Goal: Transaction & Acquisition: Purchase product/service

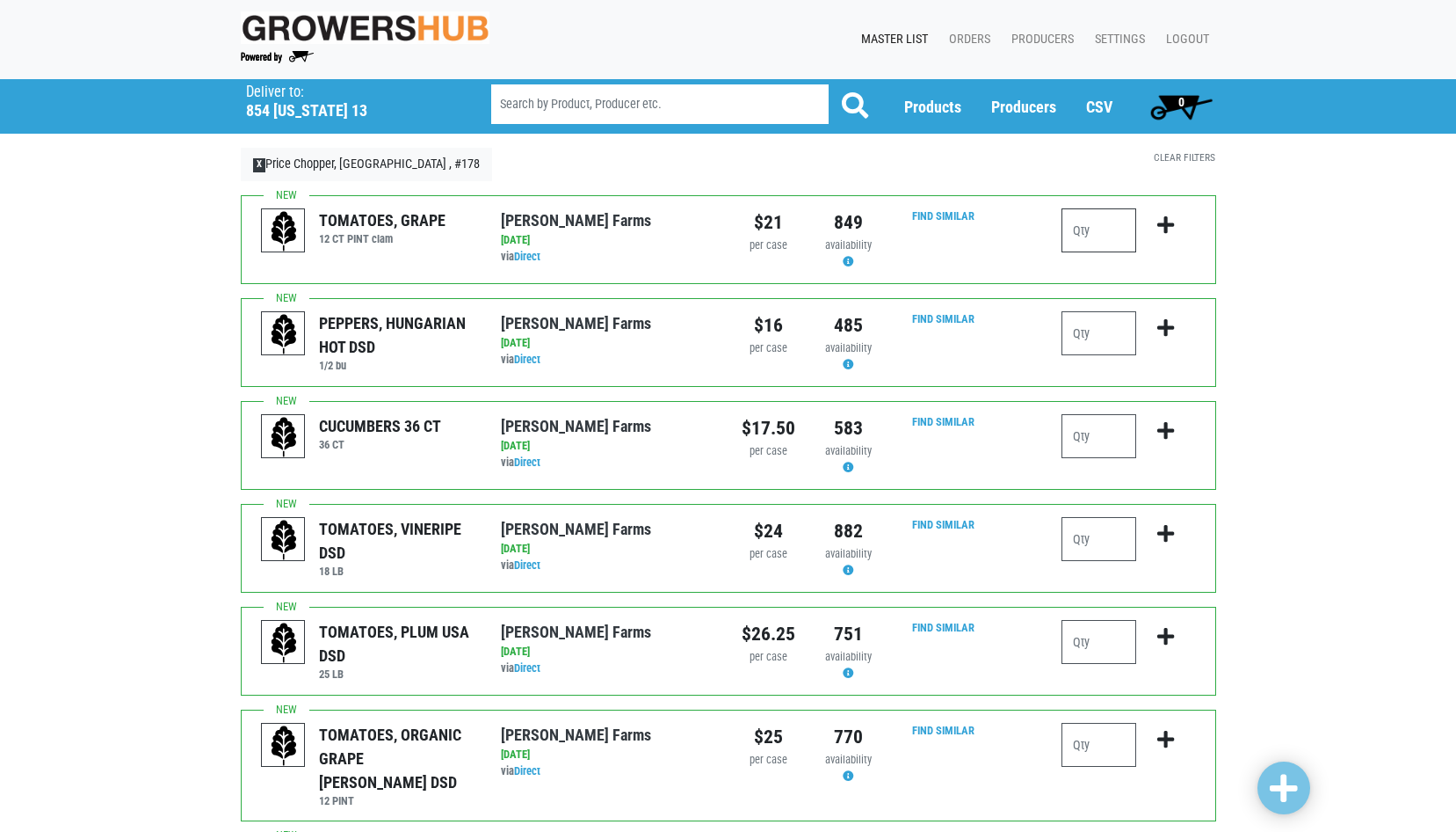
click at [1084, 236] on input "number" at bounding box center [1099, 230] width 75 height 44
type input "1"
click at [1094, 432] on input "number" at bounding box center [1099, 435] width 75 height 44
type input "4"
click at [1078, 632] on input "number" at bounding box center [1099, 641] width 75 height 44
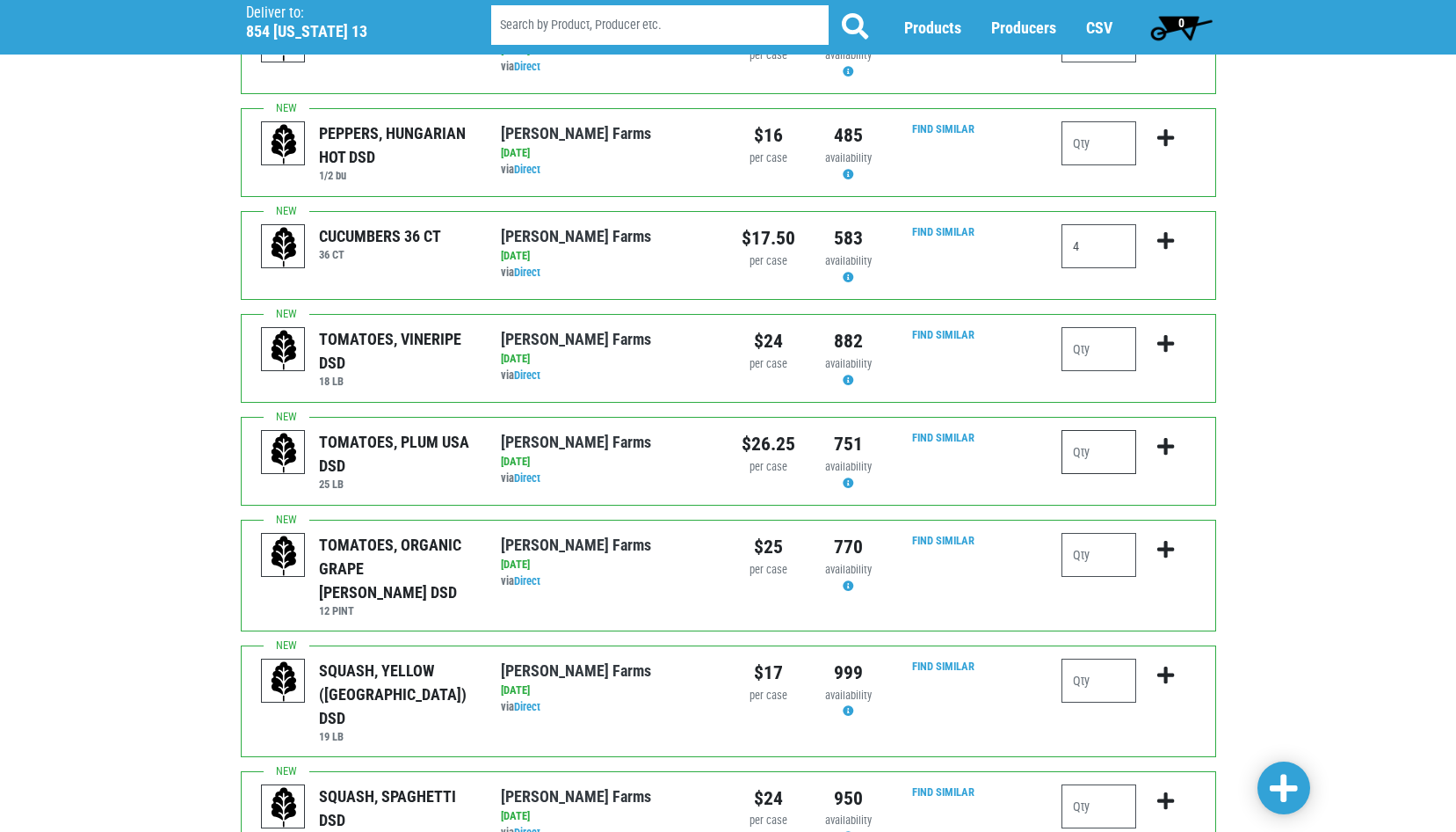
scroll to position [264, 0]
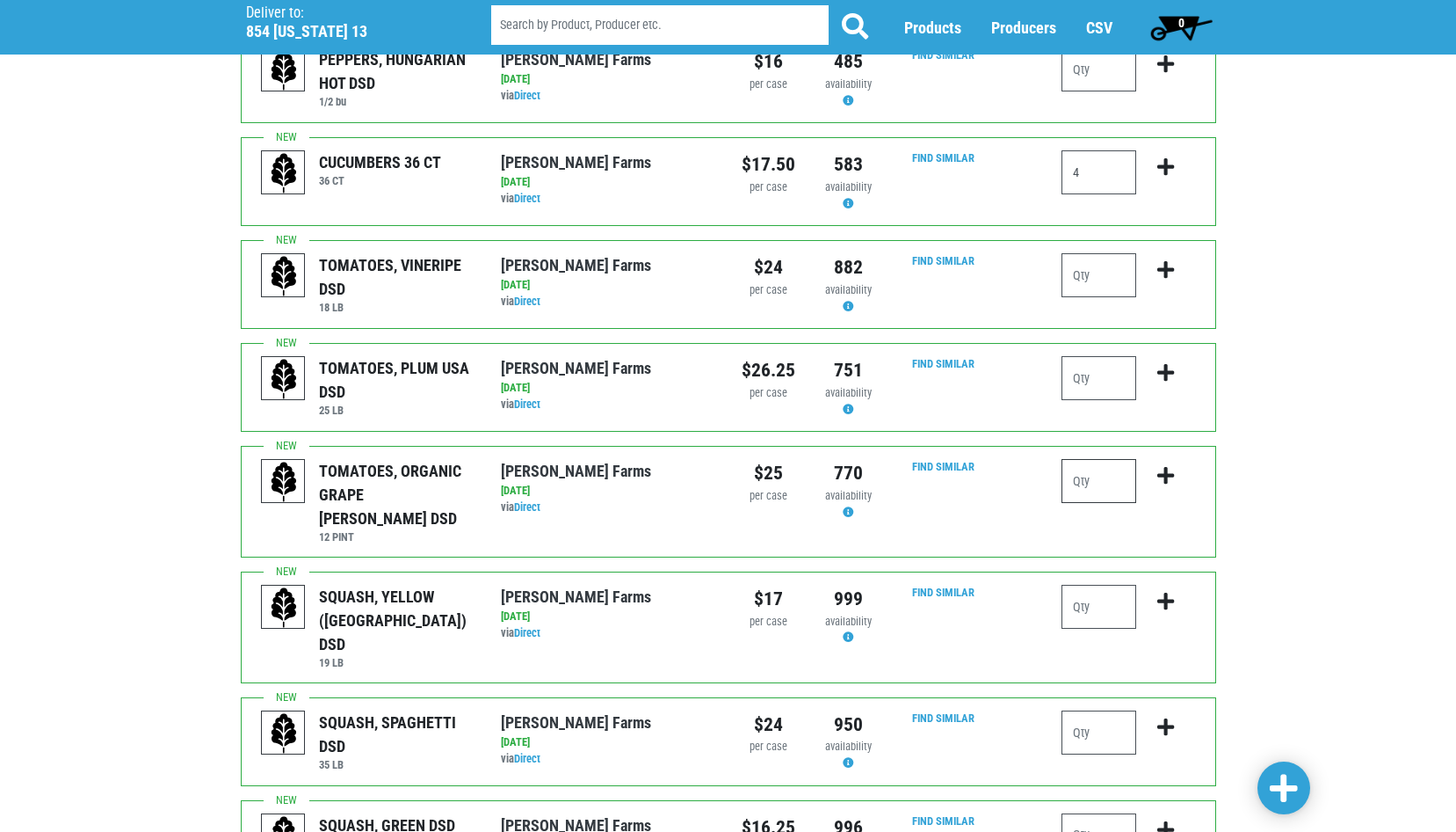
click at [1082, 486] on input "number" at bounding box center [1099, 481] width 75 height 44
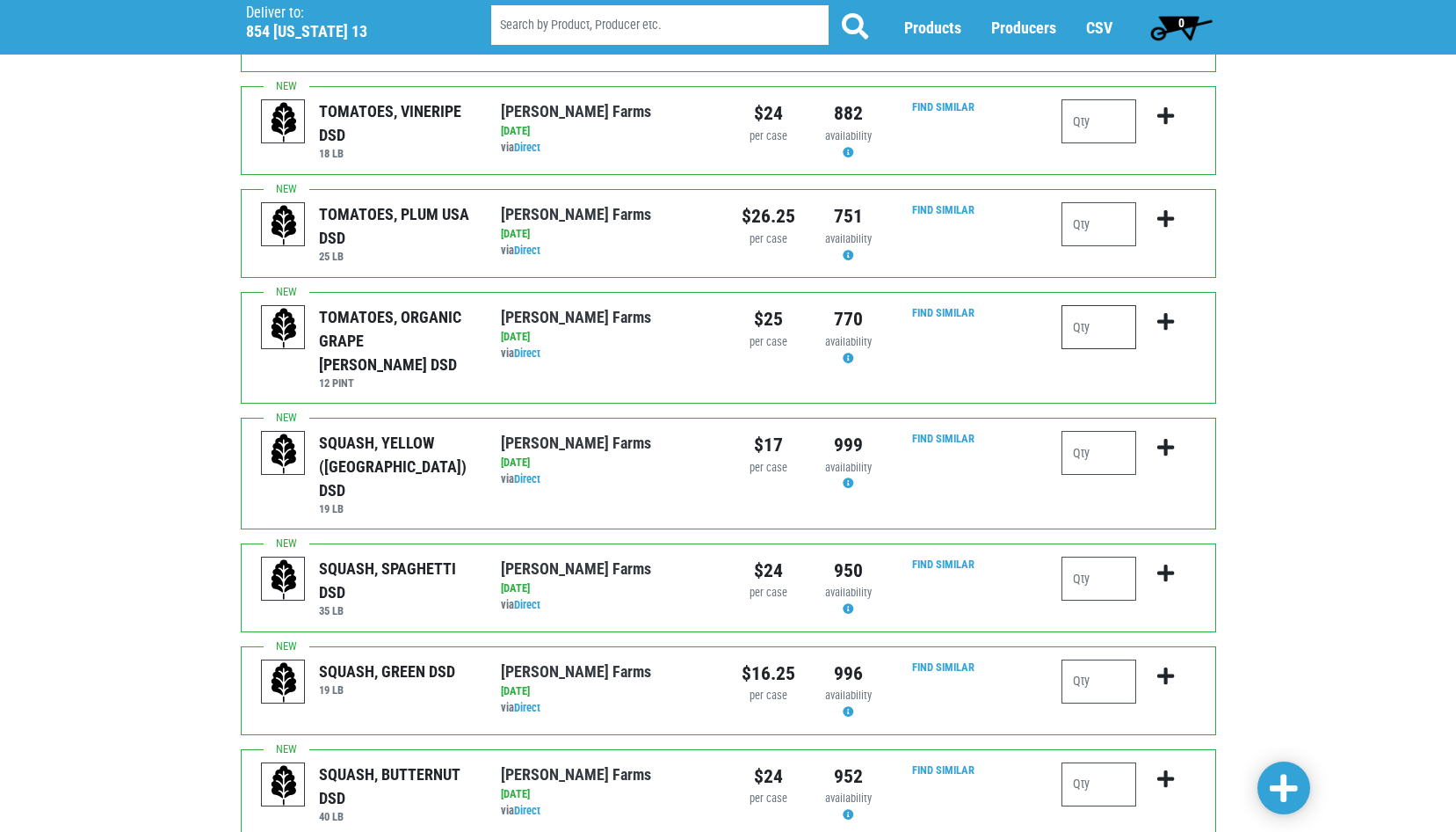
scroll to position [440, 0]
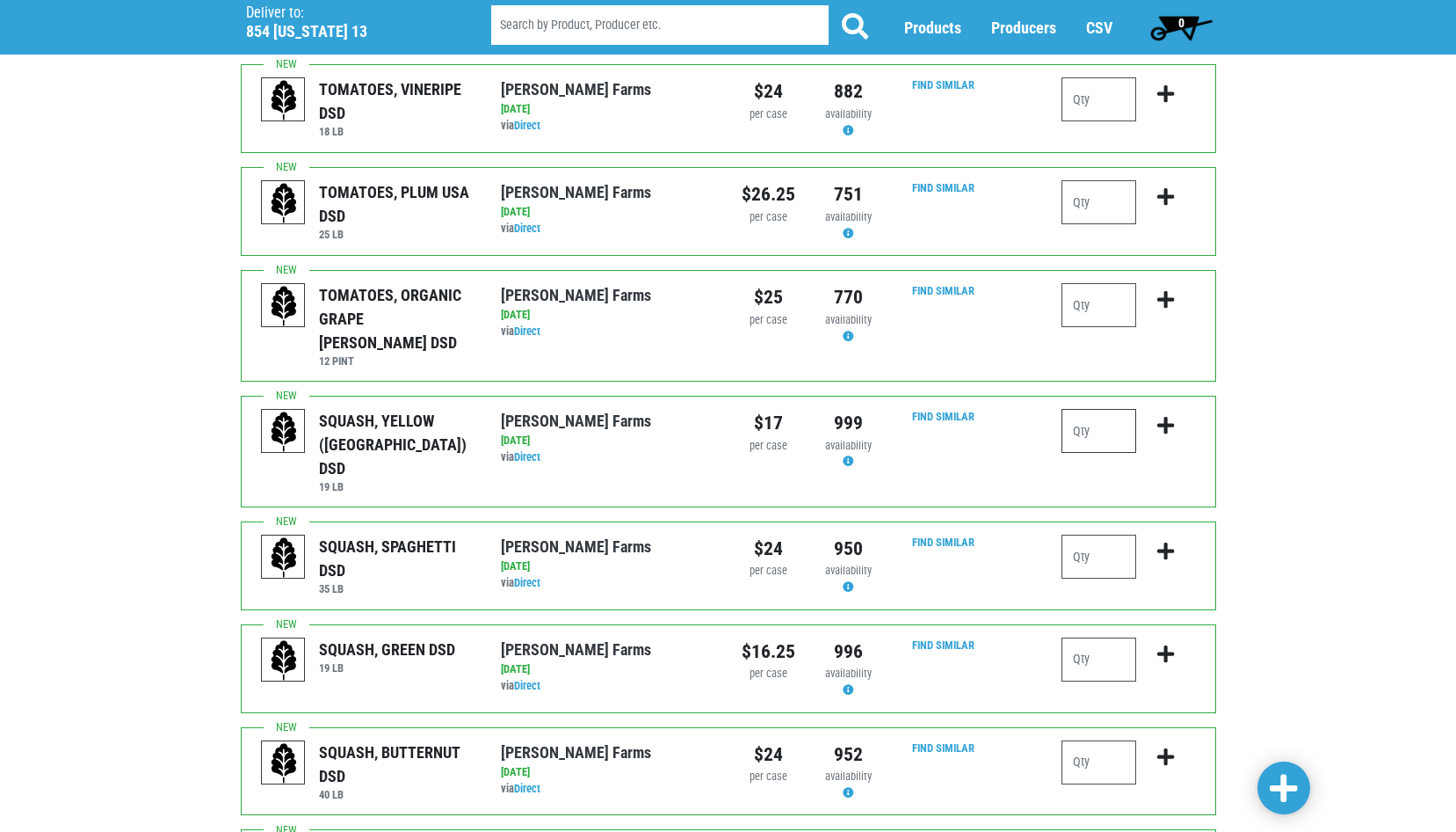
click at [1082, 417] on input "number" at bounding box center [1099, 430] width 75 height 44
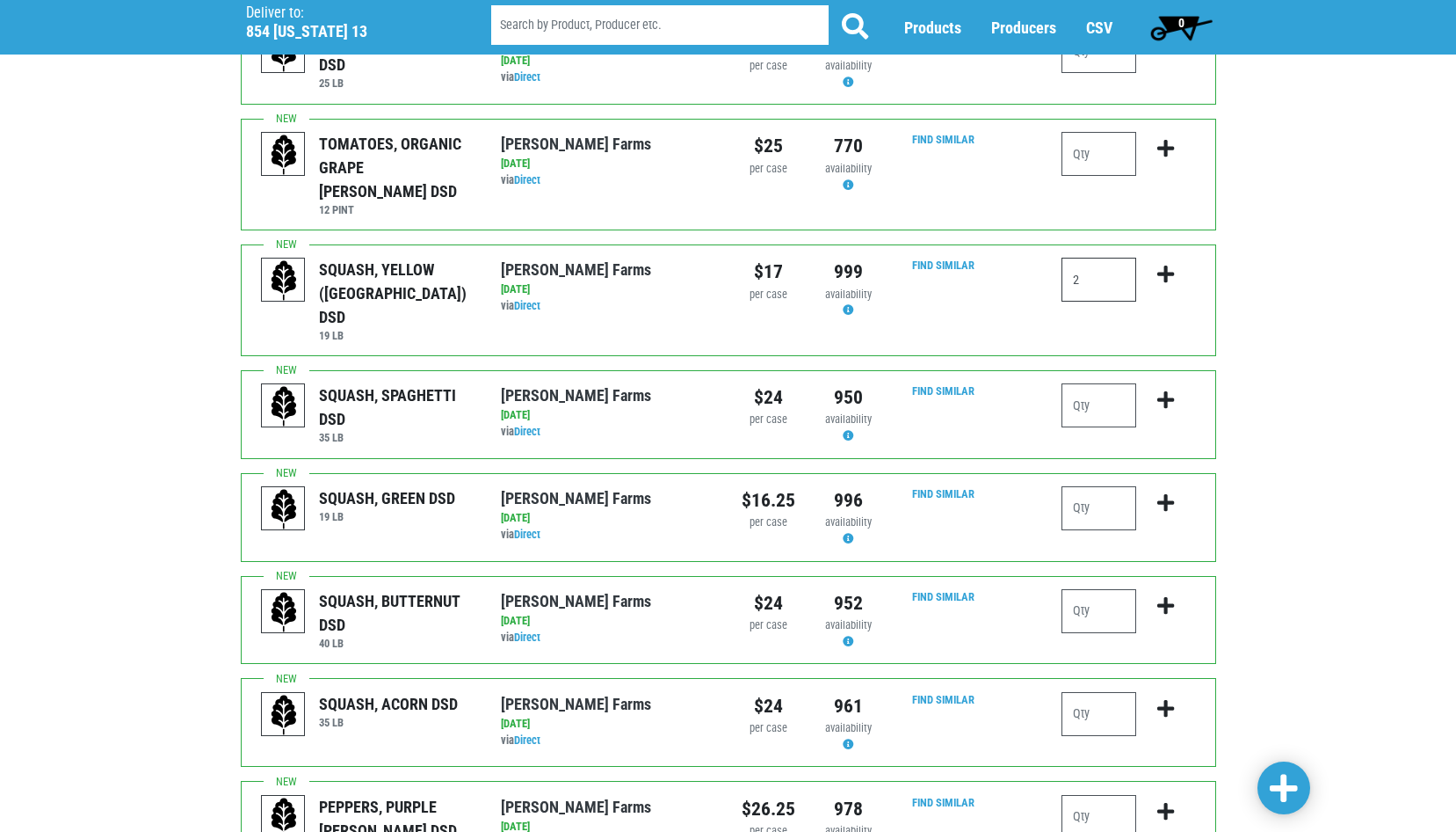
scroll to position [615, 0]
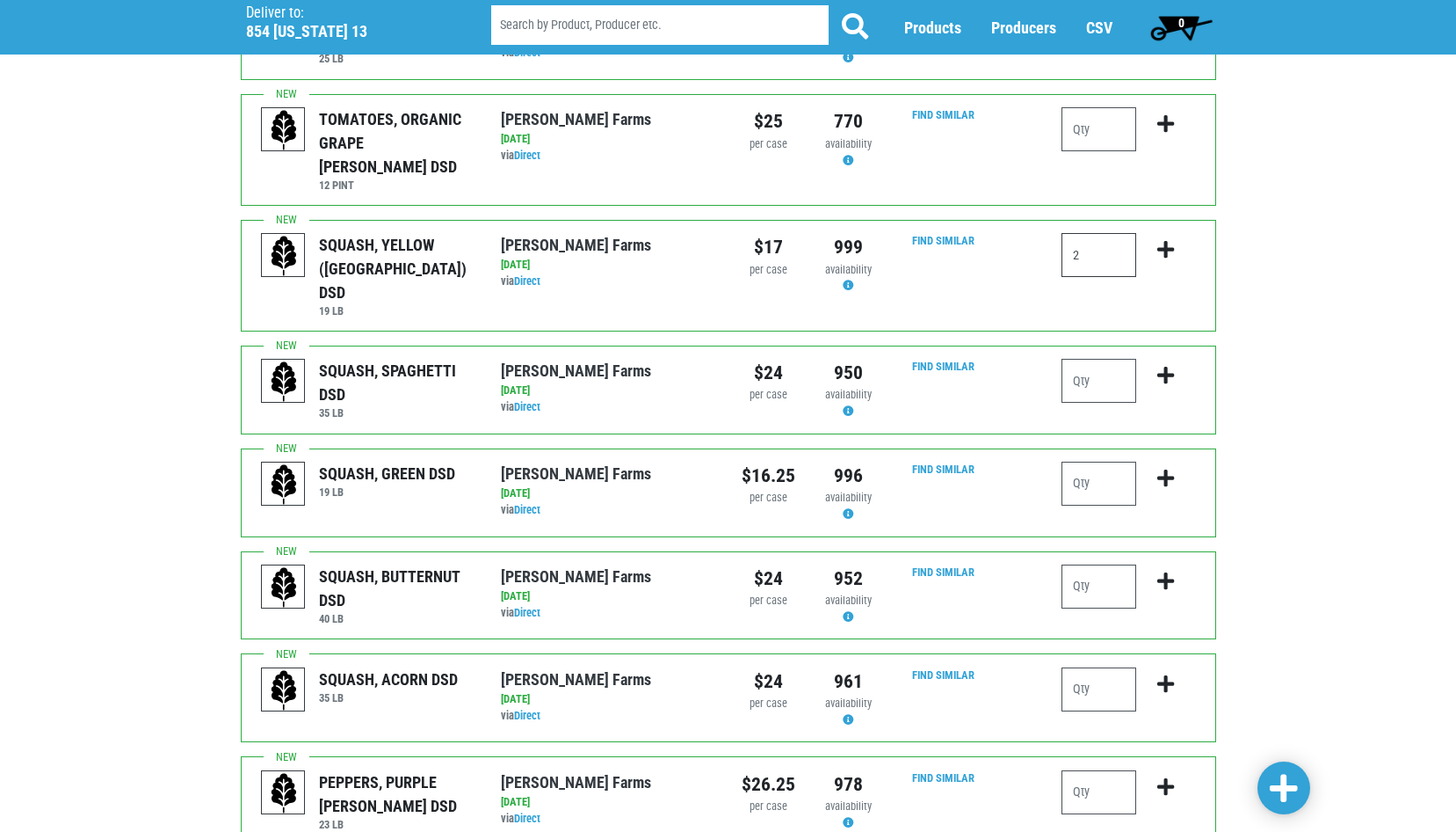
type input "2"
click at [1092, 461] on input "number" at bounding box center [1099, 483] width 75 height 44
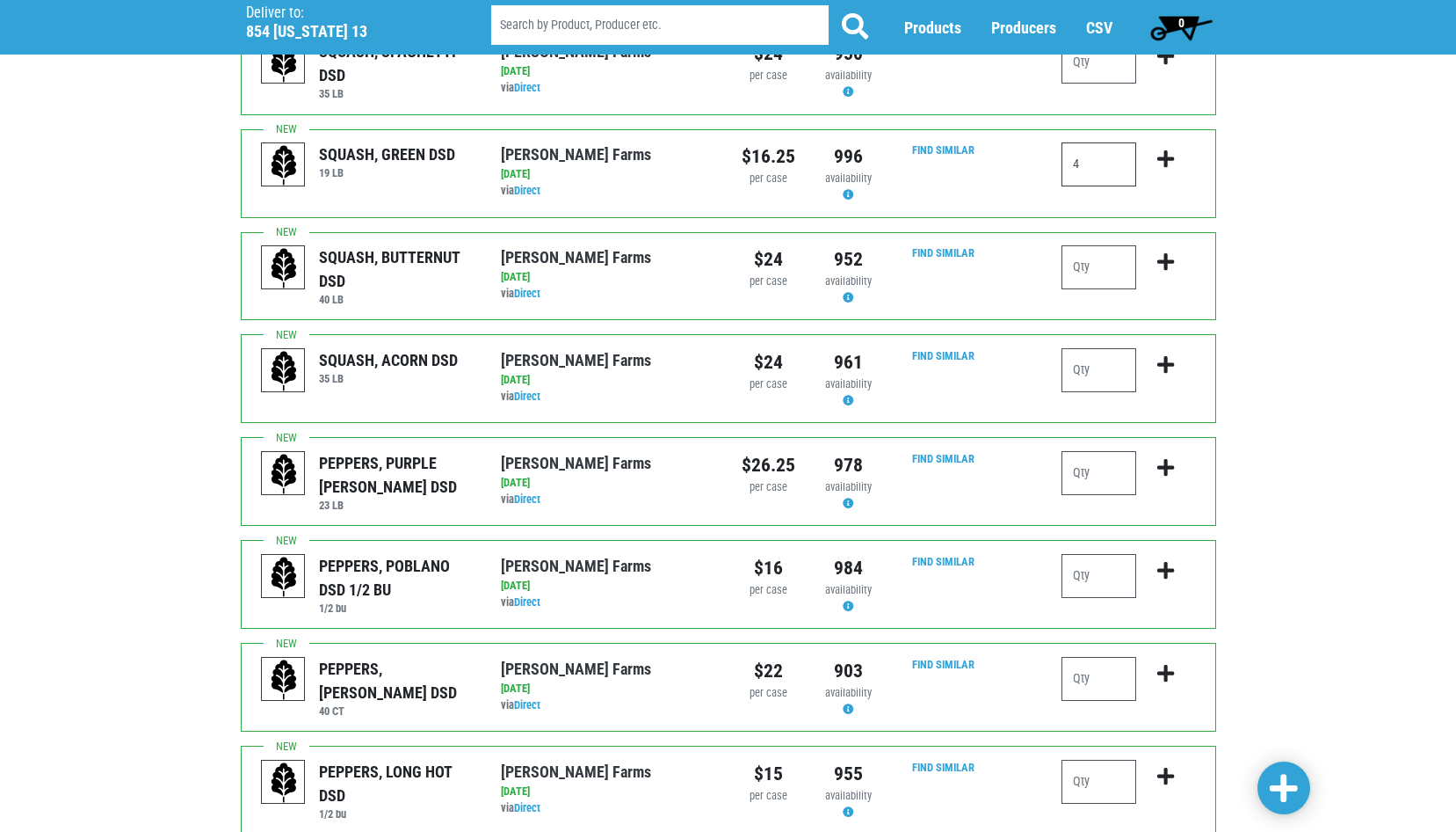
scroll to position [967, 0]
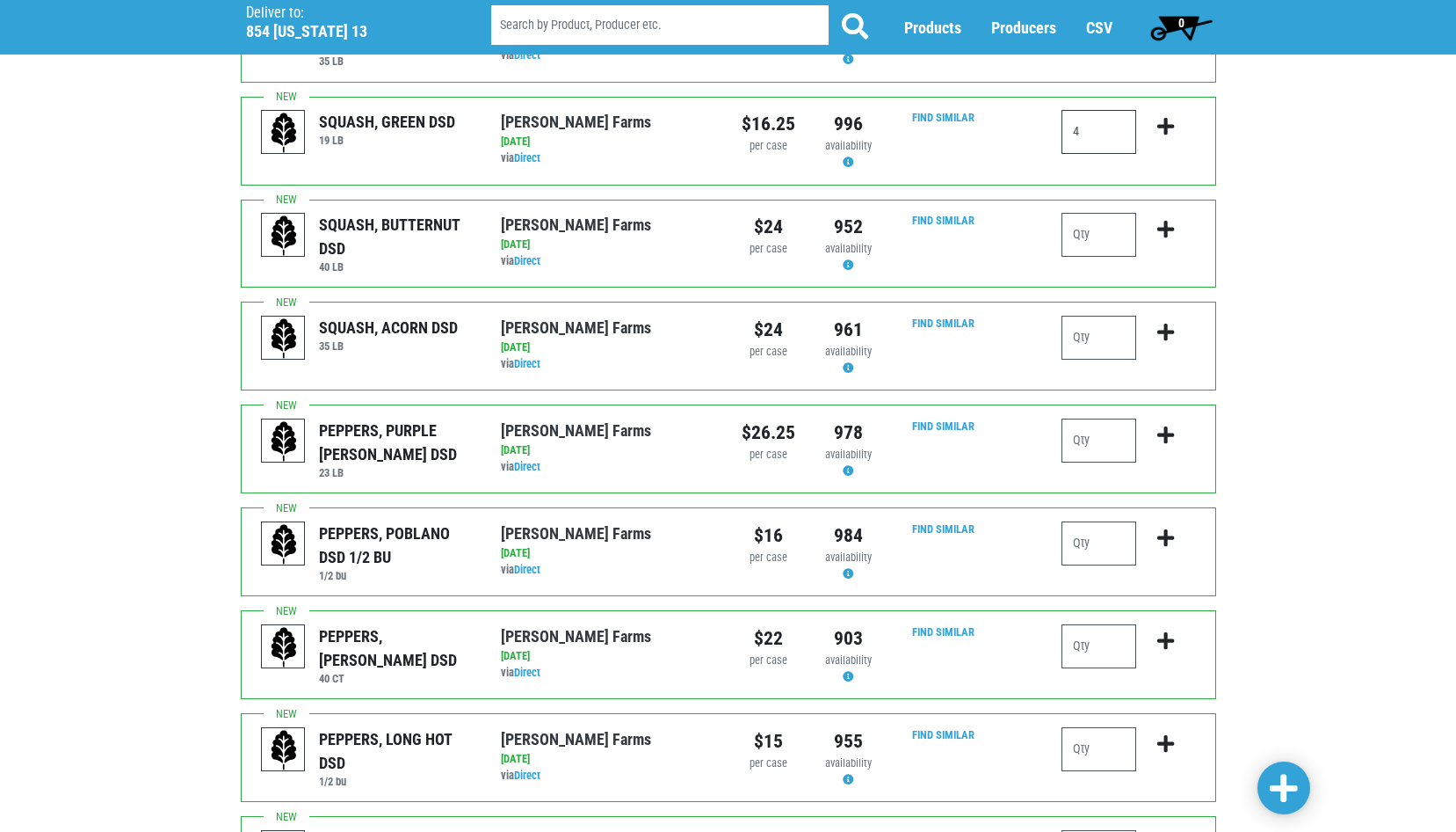
type input "4"
click at [1086, 418] on input "number" at bounding box center [1099, 440] width 75 height 44
type input "1"
click at [1090, 624] on input "number" at bounding box center [1099, 646] width 75 height 44
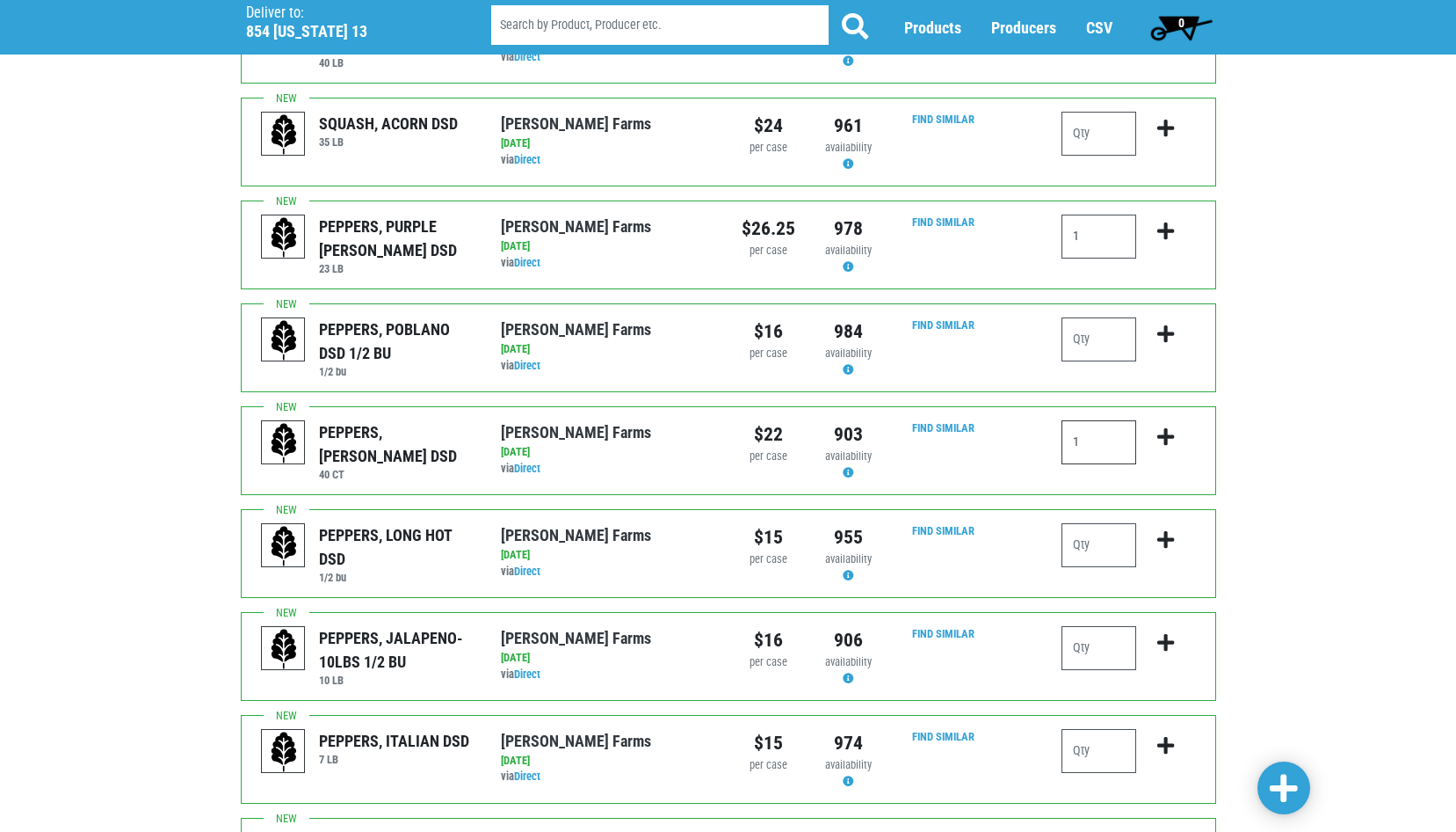
scroll to position [1231, 0]
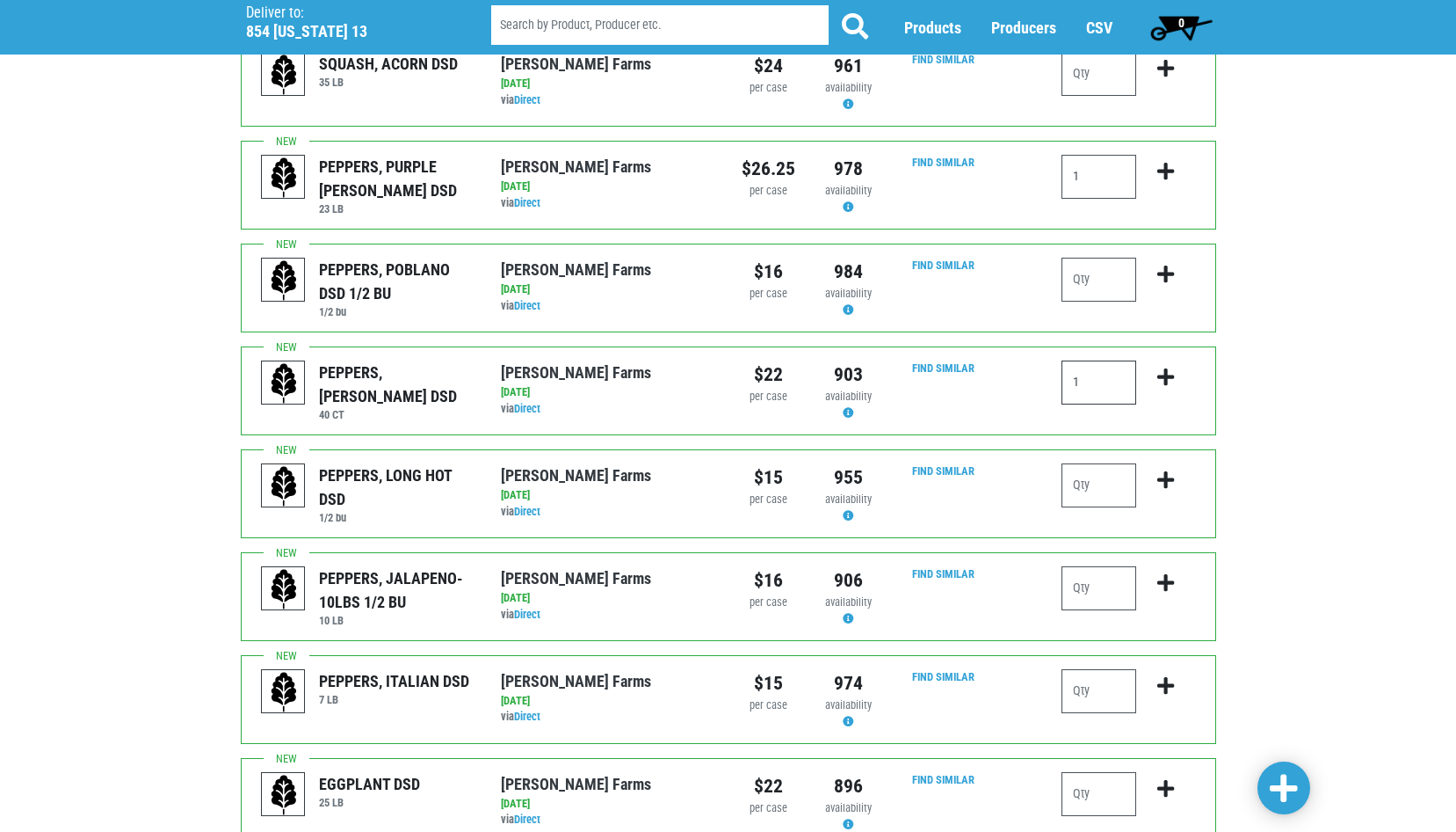
type input "1"
click at [1094, 566] on input "number" at bounding box center [1099, 588] width 75 height 44
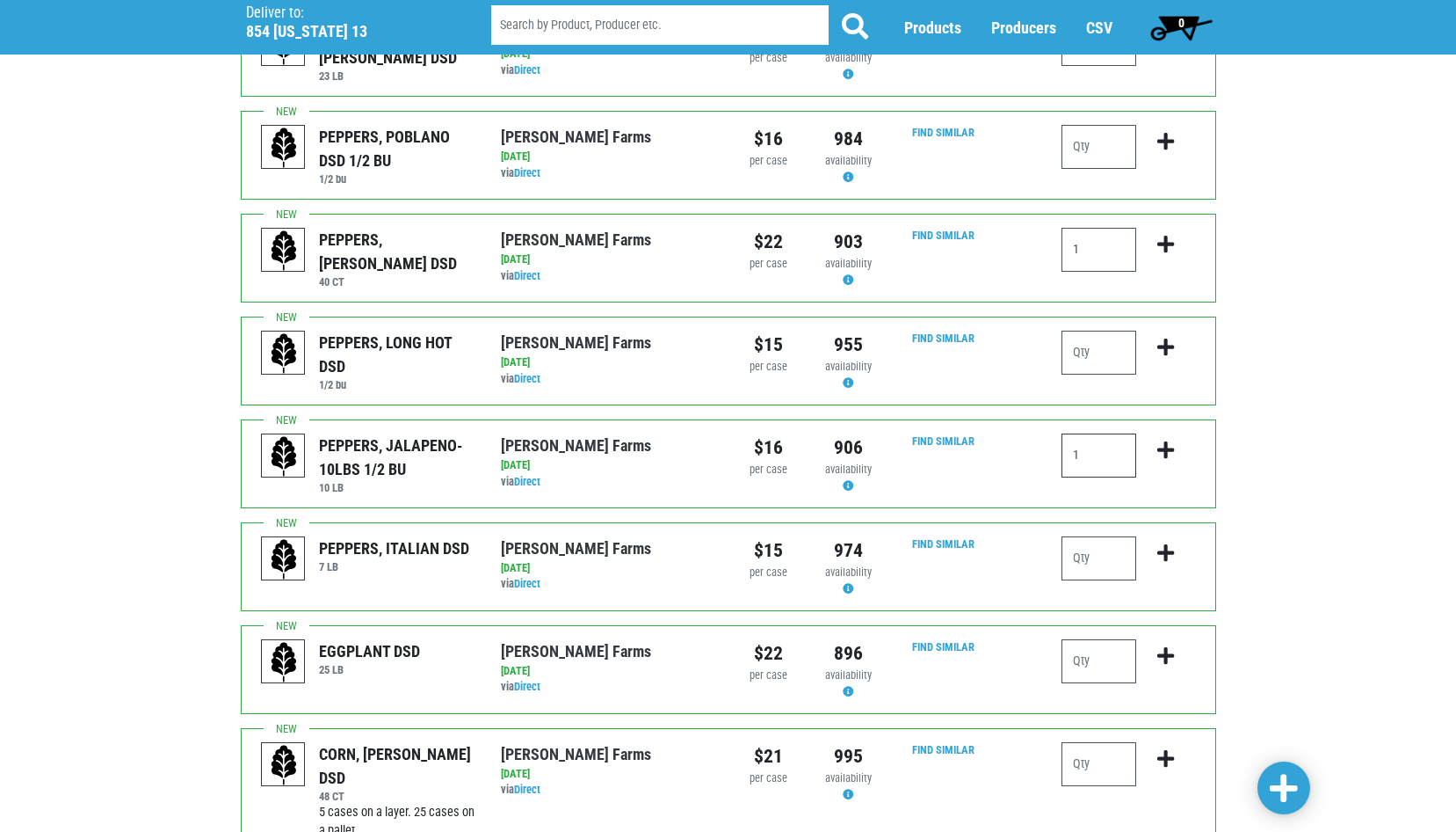
scroll to position [1407, 0]
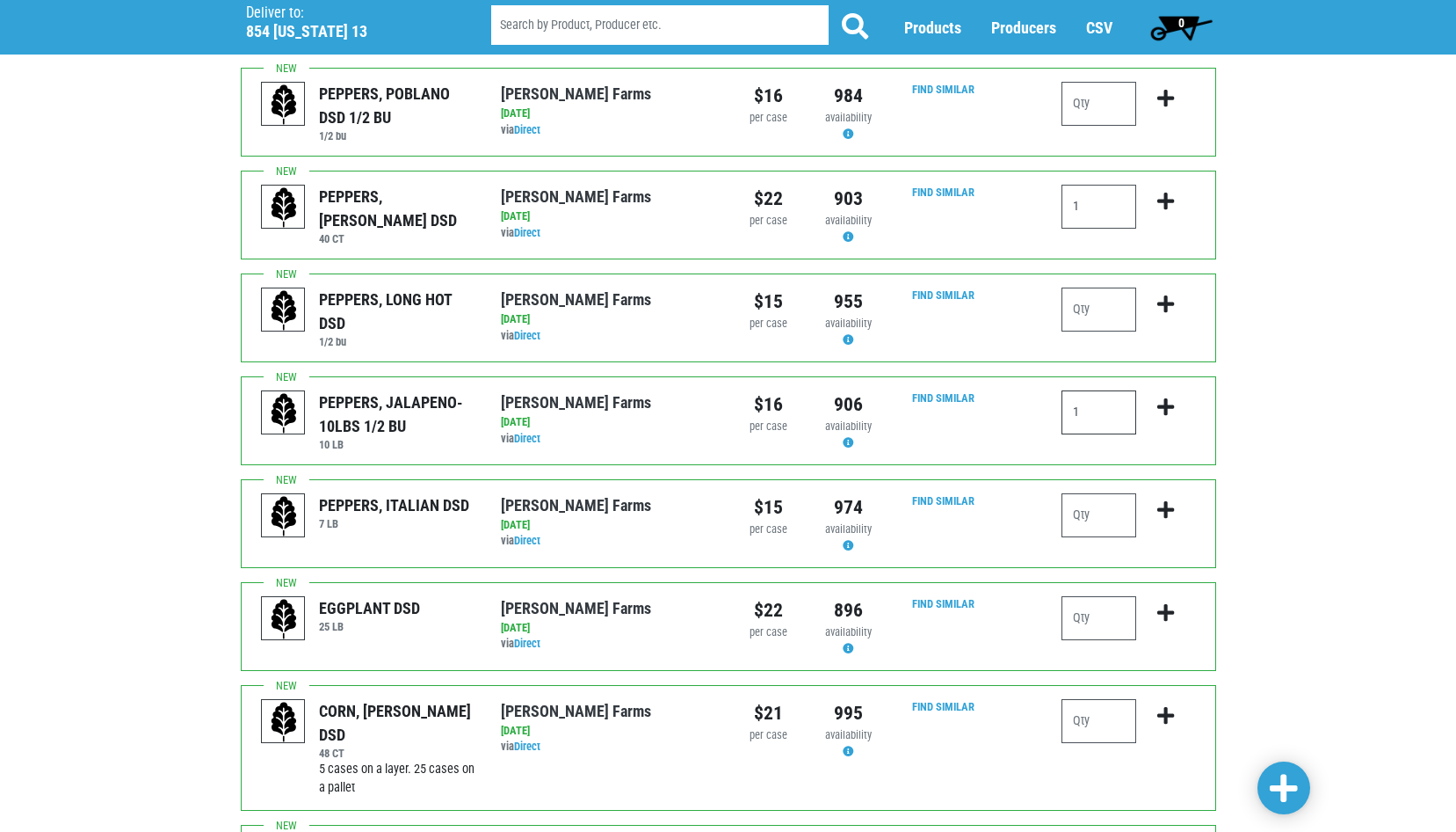
type input "1"
click at [1093, 596] on input "number" at bounding box center [1099, 618] width 75 height 44
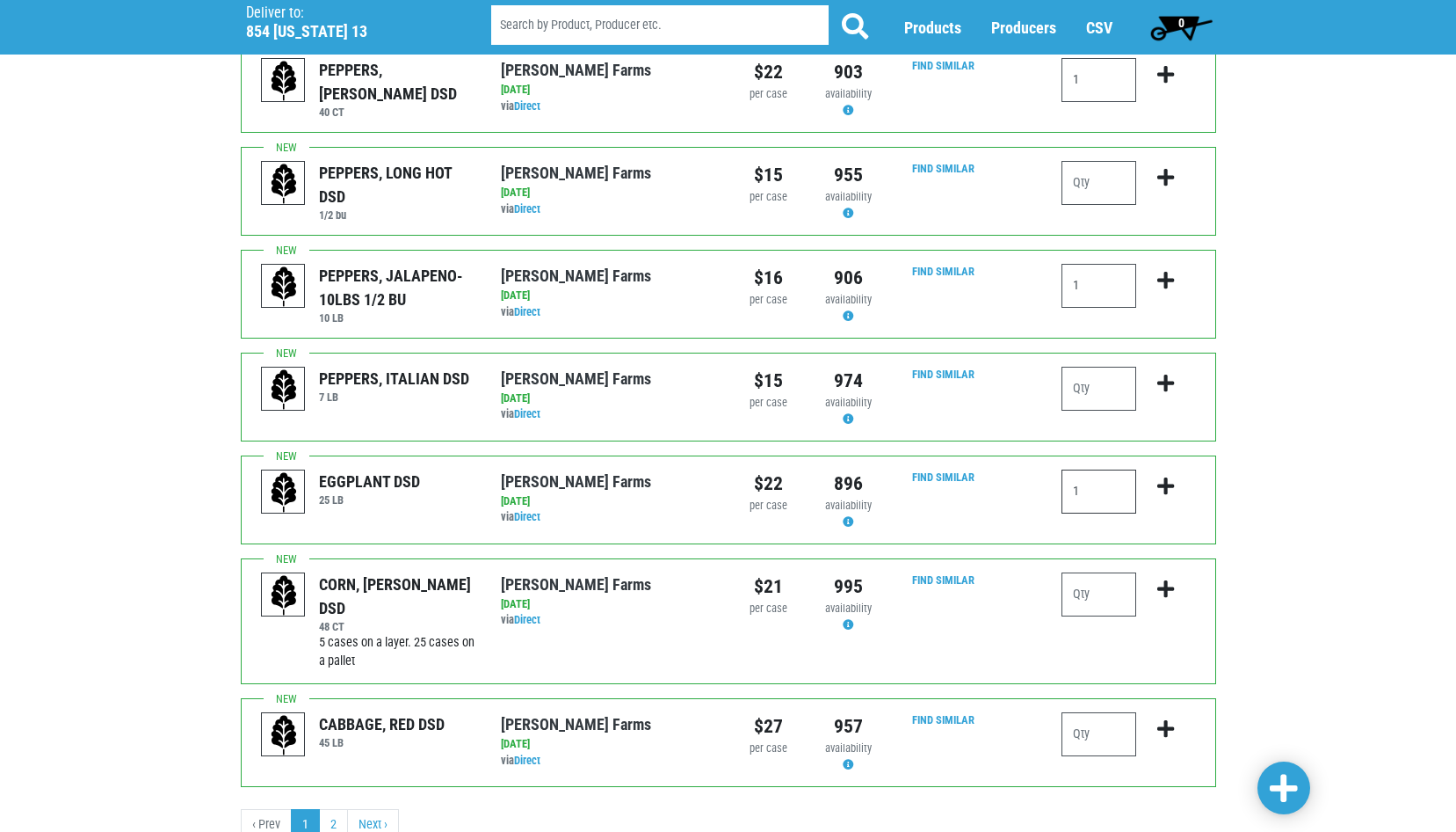
scroll to position [1554, 0]
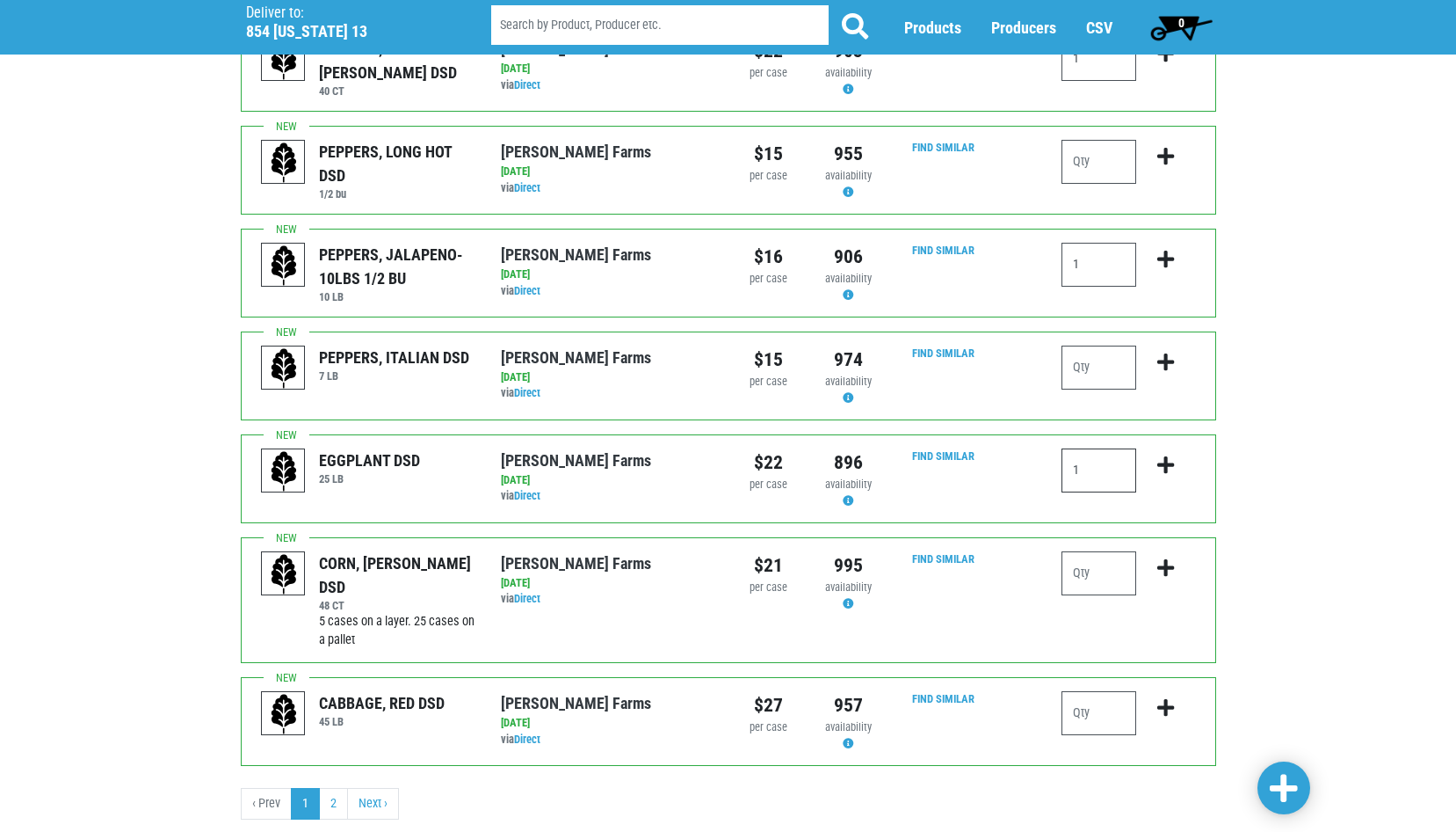
type input "1"
click at [1089, 552] on input "number" at bounding box center [1099, 573] width 75 height 44
type input "6"
type input "7"
click at [1078, 691] on input "number" at bounding box center [1099, 713] width 75 height 44
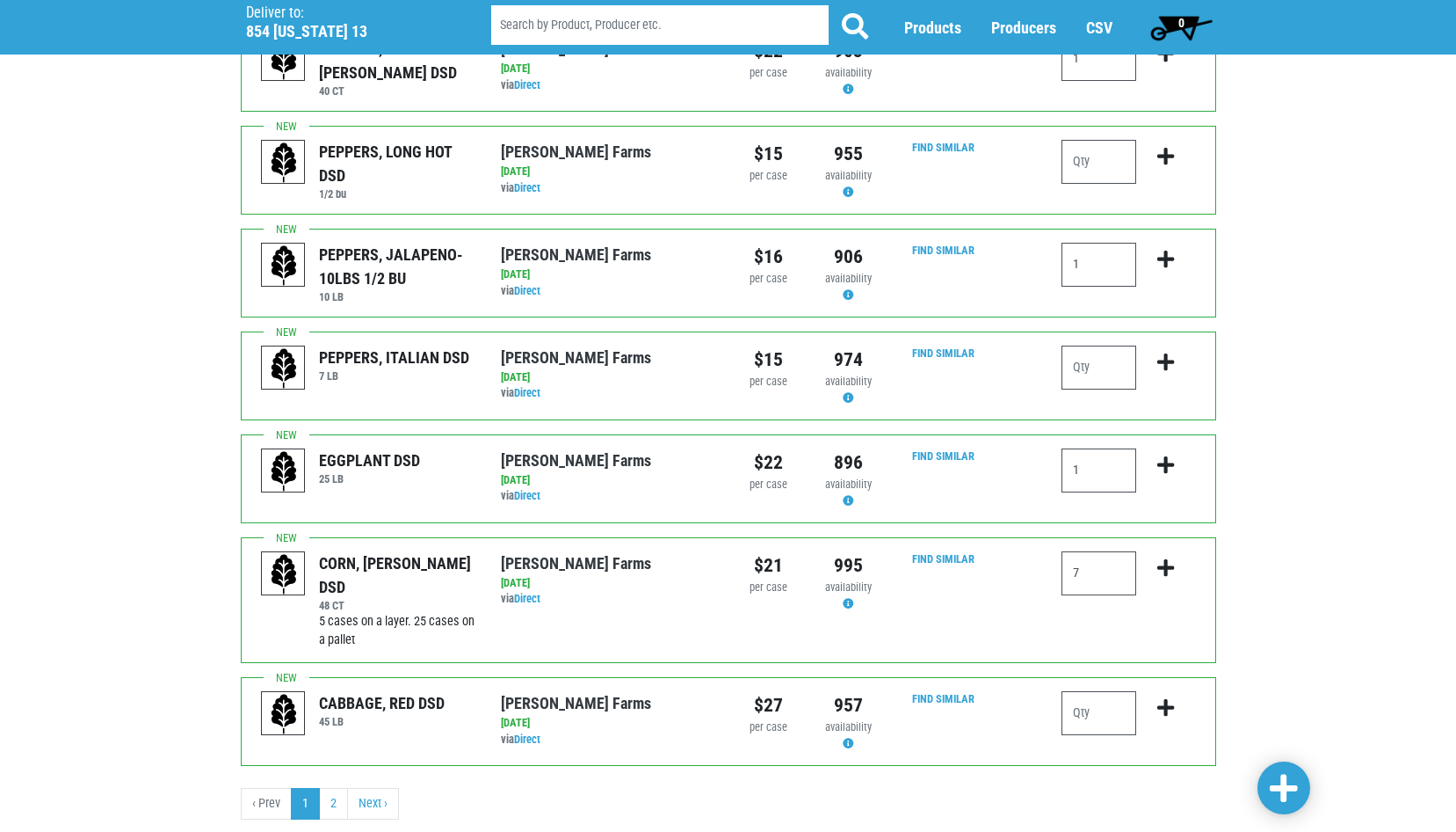
click at [1280, 778] on span at bounding box center [1284, 788] width 28 height 32
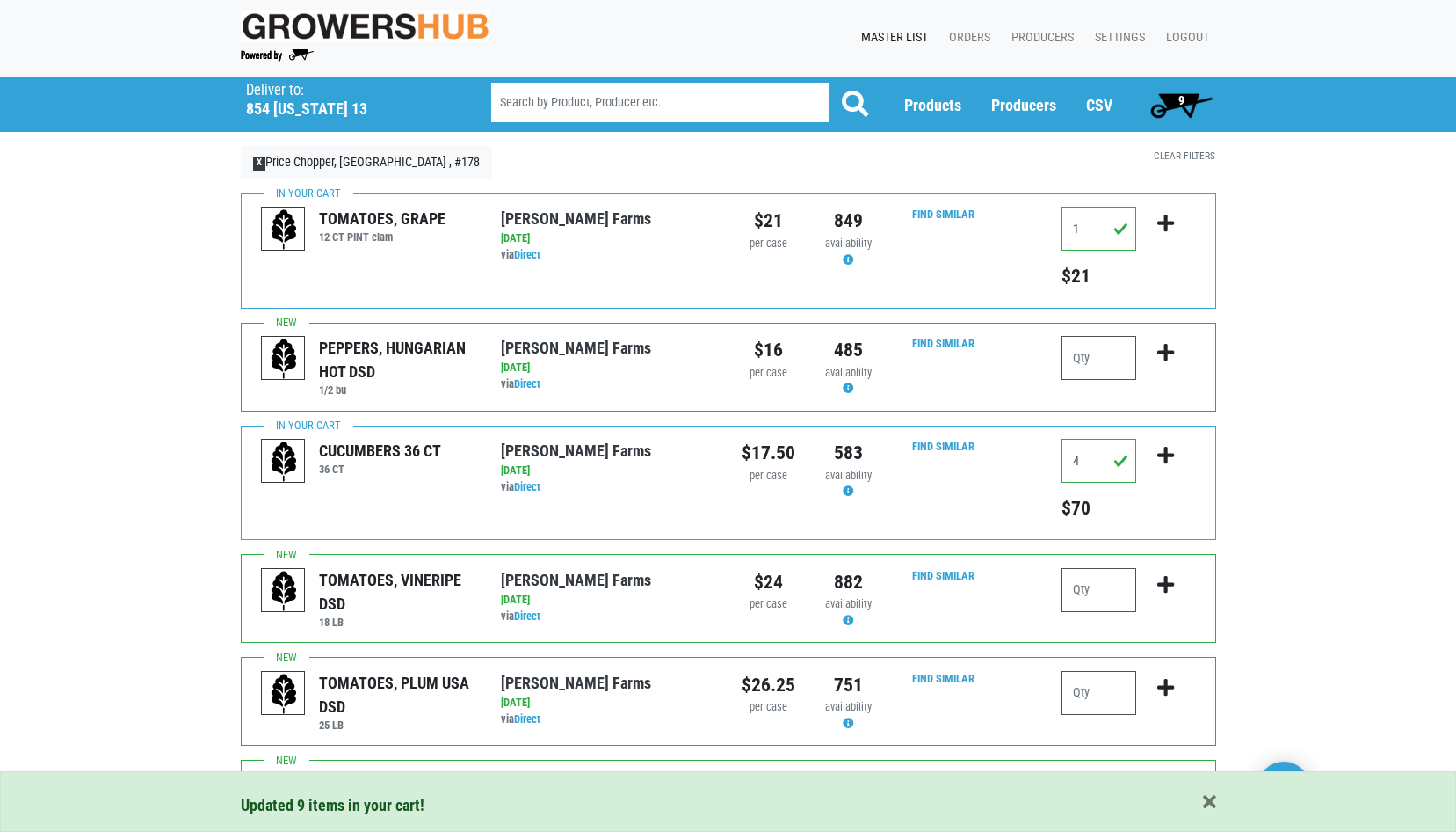
scroll to position [0, 0]
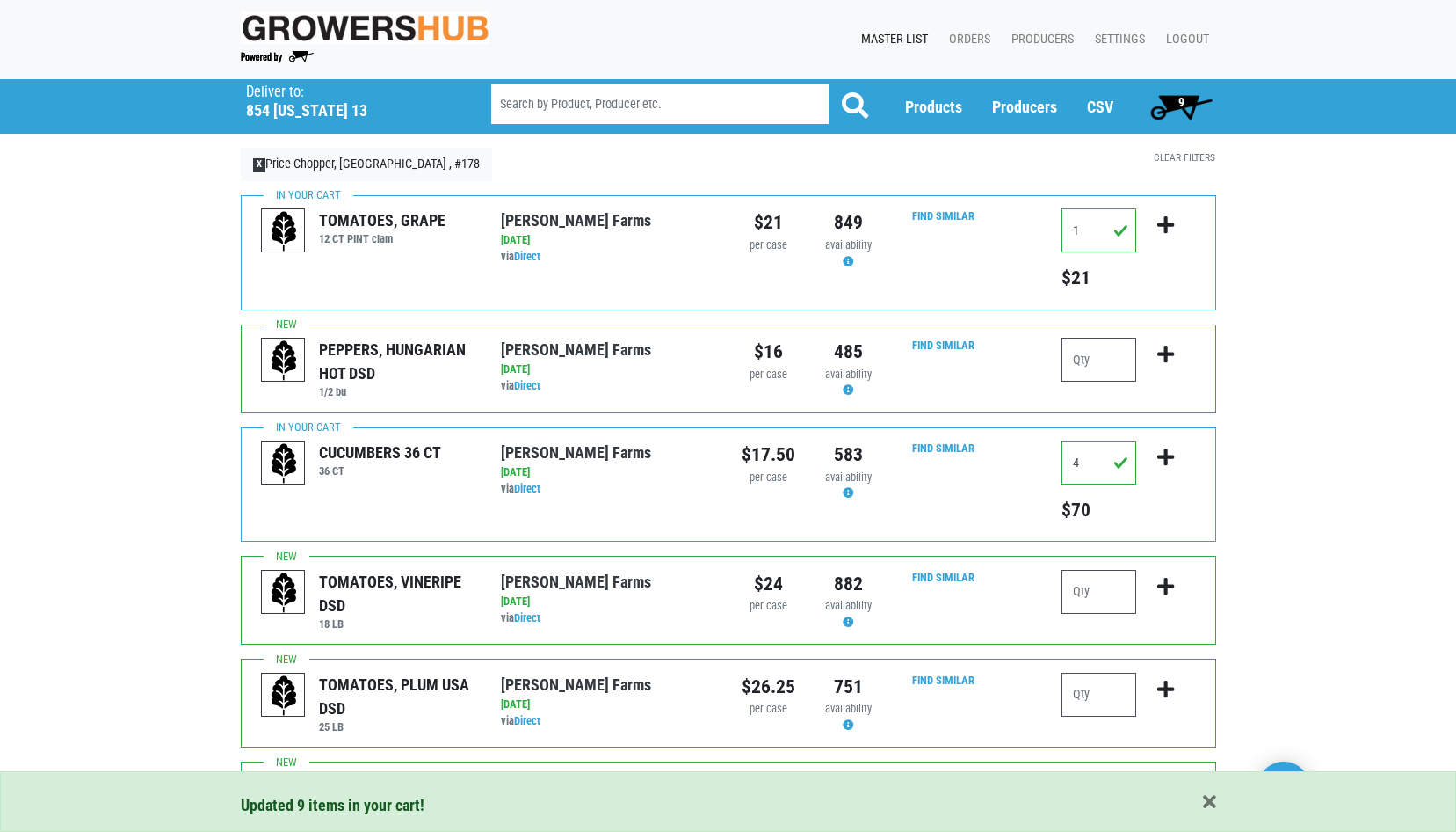
click at [1186, 96] on span "9" at bounding box center [1182, 106] width 78 height 35
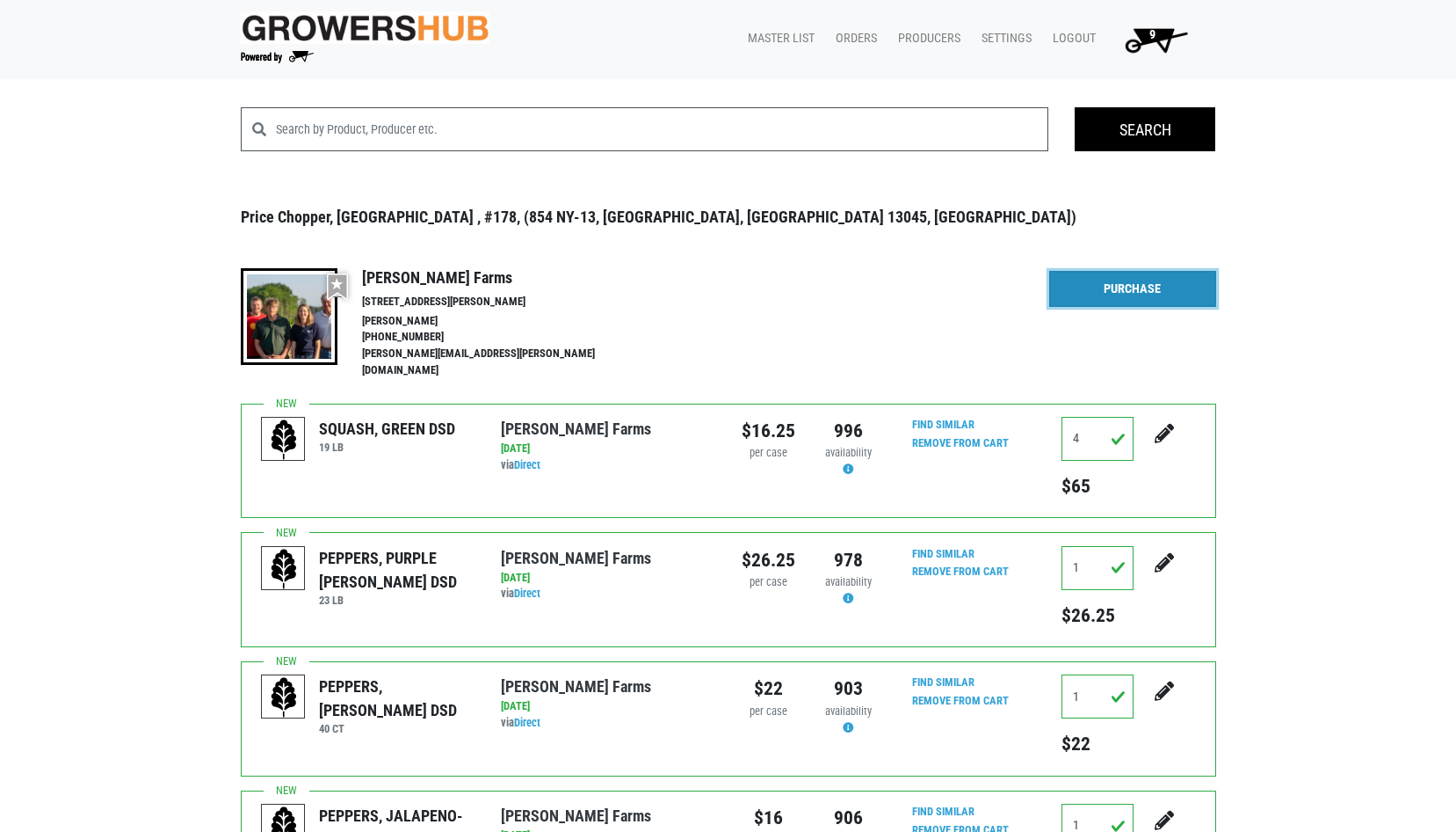
click at [1112, 290] on link "Purchase" at bounding box center [1133, 290] width 167 height 37
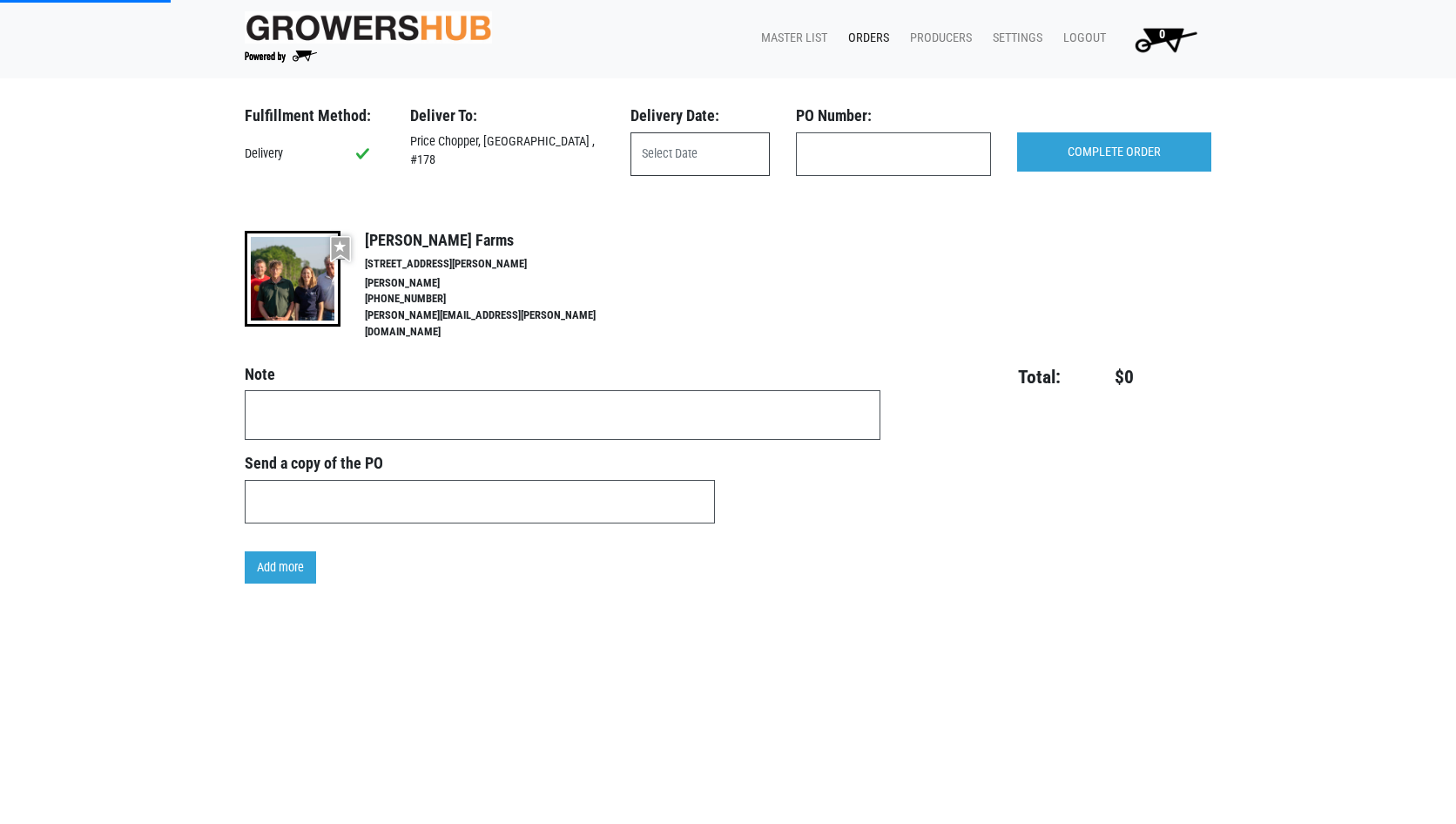
click at [734, 161] on input "text" at bounding box center [699, 153] width 139 height 43
click at [725, 347] on span "19" at bounding box center [720, 350] width 34 height 34
type input "[DATE]"
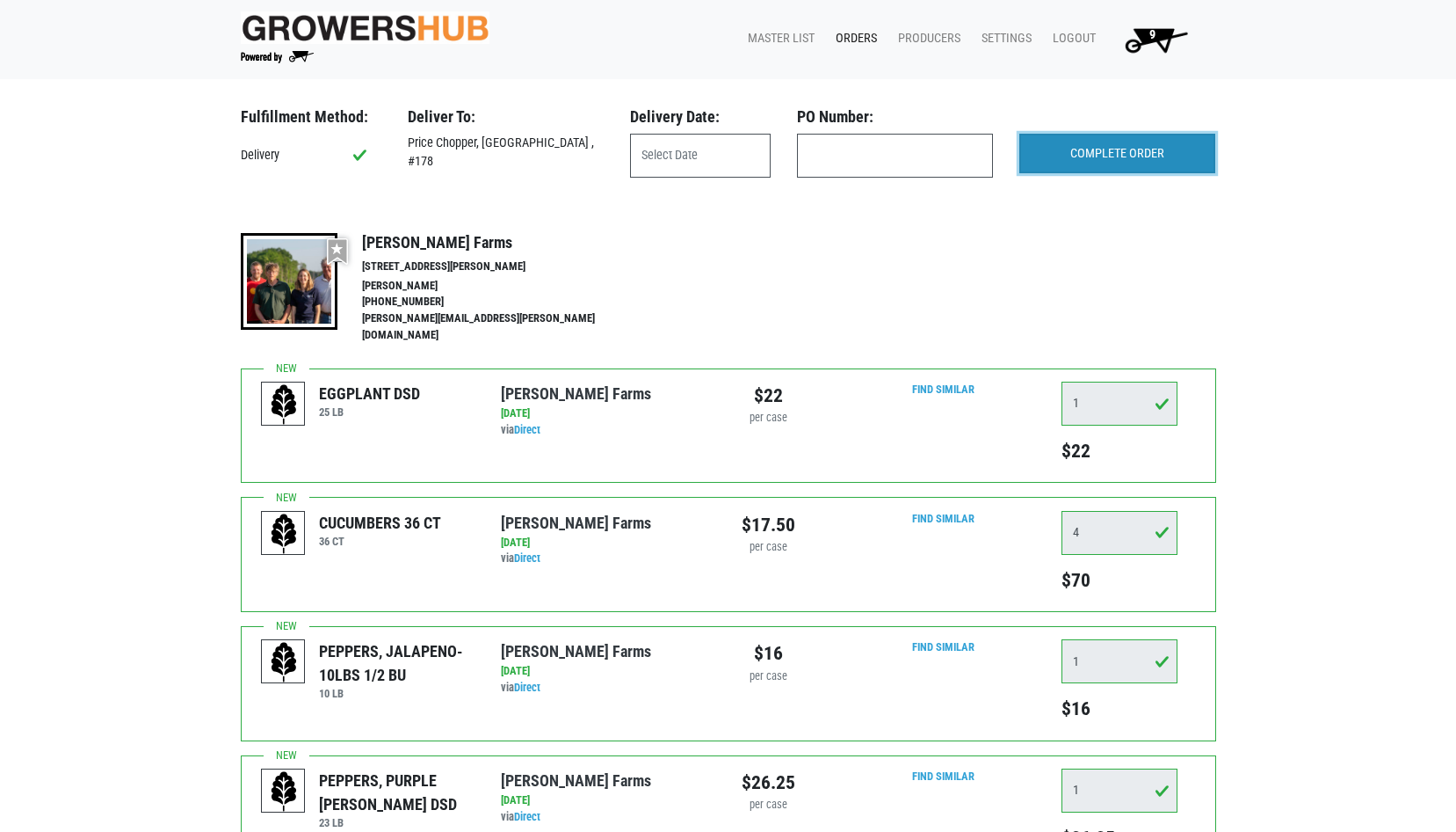
click at [1123, 151] on input "COMPLETE ORDER" at bounding box center [1117, 153] width 196 height 40
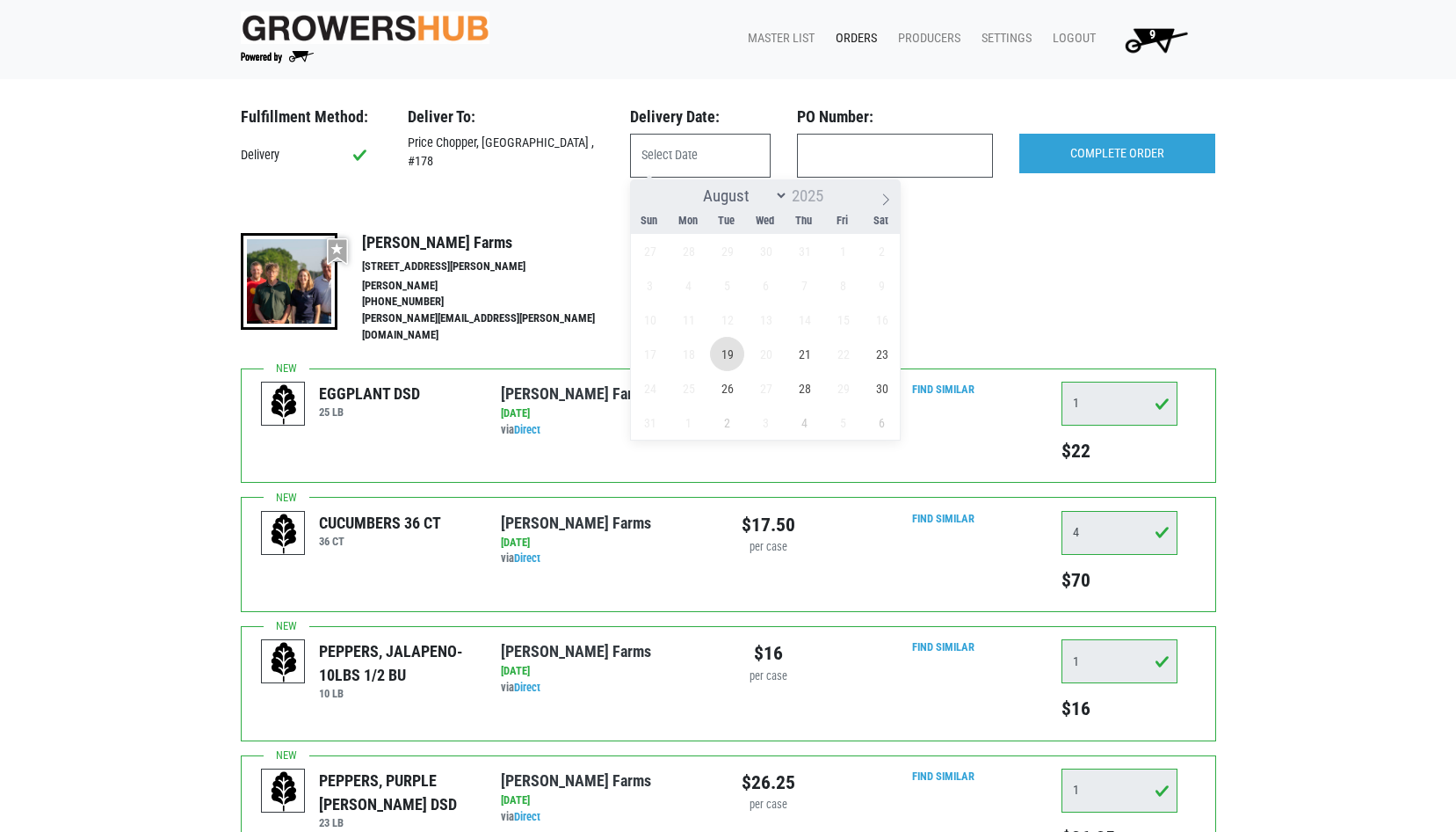
click at [730, 349] on span "19" at bounding box center [727, 353] width 34 height 34
type input "[DATE]"
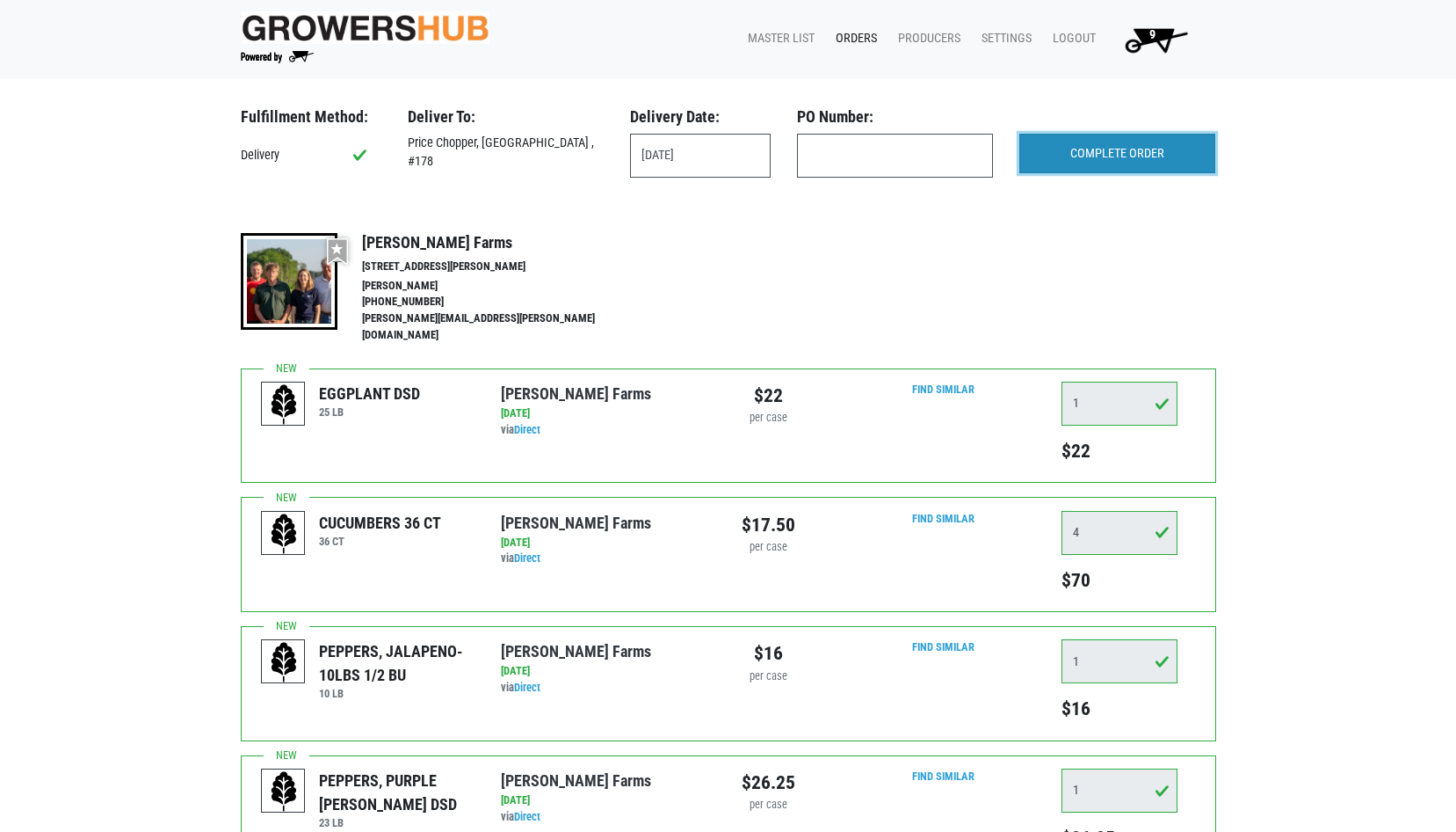
click at [1075, 152] on input "COMPLETE ORDER" at bounding box center [1117, 153] width 196 height 40
